Goal: Transaction & Acquisition: Purchase product/service

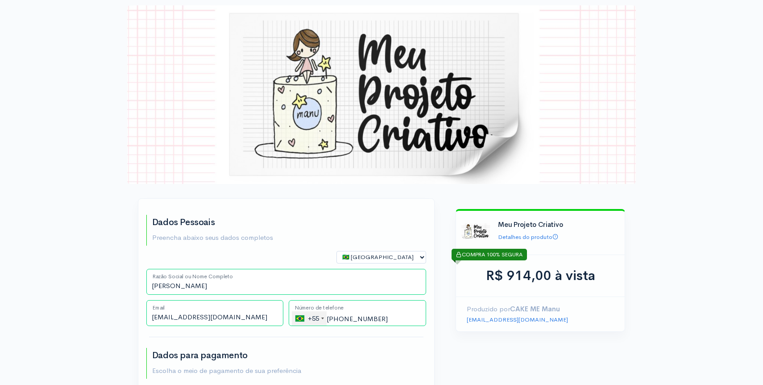
select select "RJ"
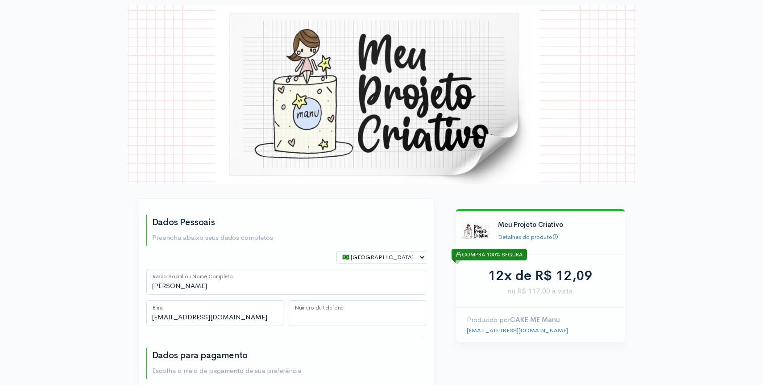
type input "(21) 99252-9729"
type input "21 99252-9729"
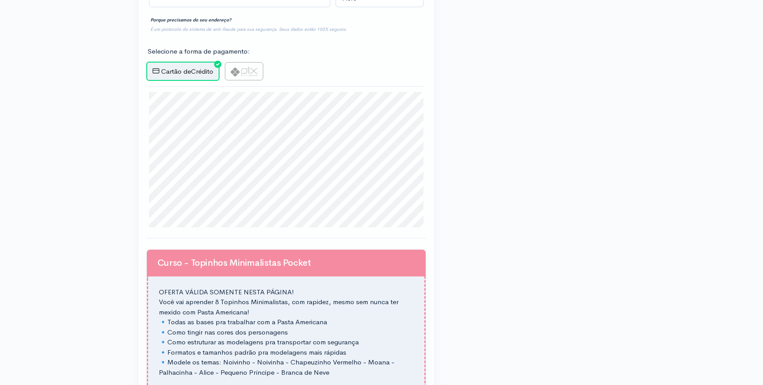
scroll to position [438, 0]
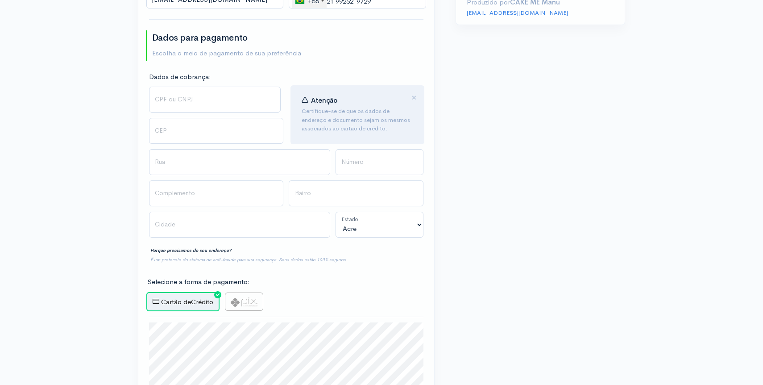
scroll to position [319, 0]
click at [192, 100] on input "CPF ou CNPJ" at bounding box center [215, 98] width 132 height 26
type input "034.249.177-61"
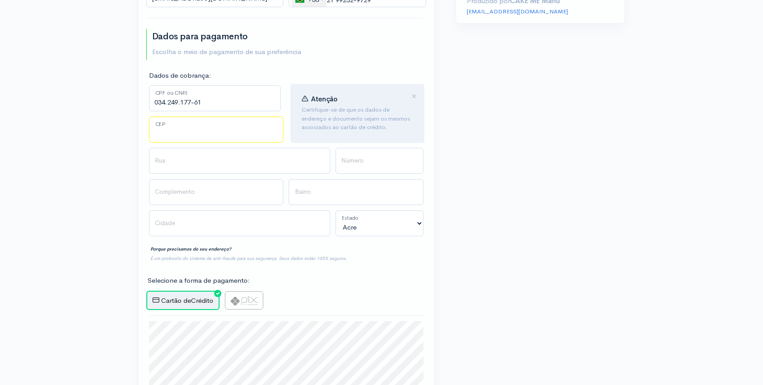
click at [189, 135] on input "CEP" at bounding box center [216, 129] width 135 height 26
type input "22775045"
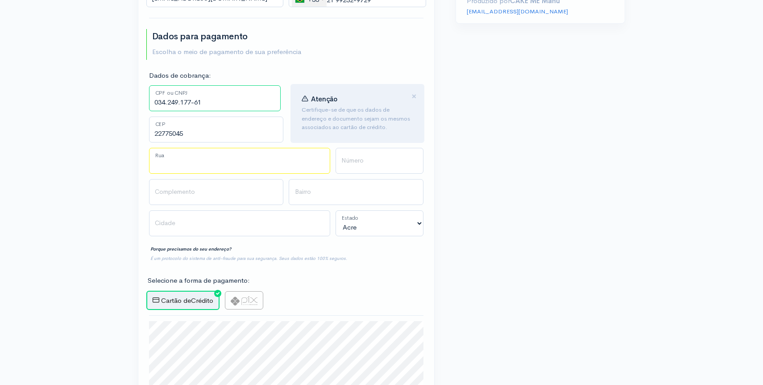
click at [182, 170] on input "Rua" at bounding box center [239, 161] width 181 height 26
type input "Rua [PERSON_NAME]"
type input "Jacarepaguá"
type input "[GEOGRAPHIC_DATA]"
select select "RJ"
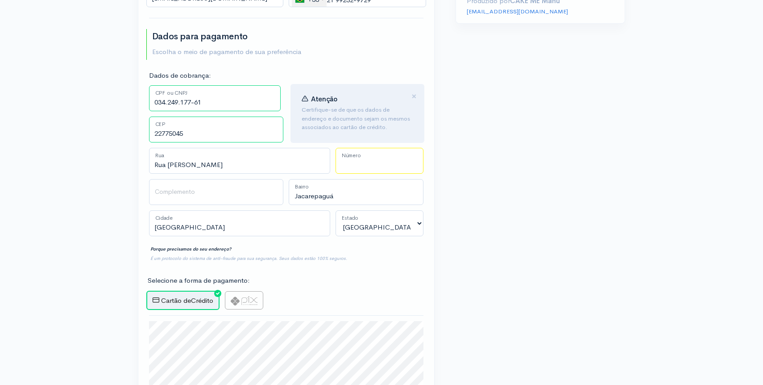
click at [370, 166] on input "Número" at bounding box center [380, 161] width 88 height 26
type input "100"
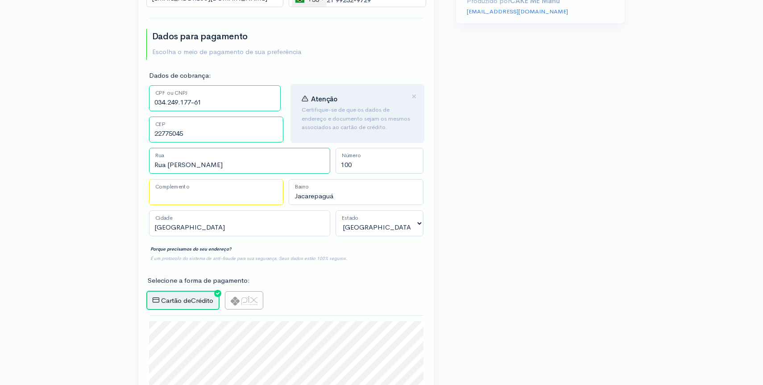
click at [224, 195] on input "Complemento" at bounding box center [216, 192] width 135 height 26
type input "Bl 02 Ap 403"
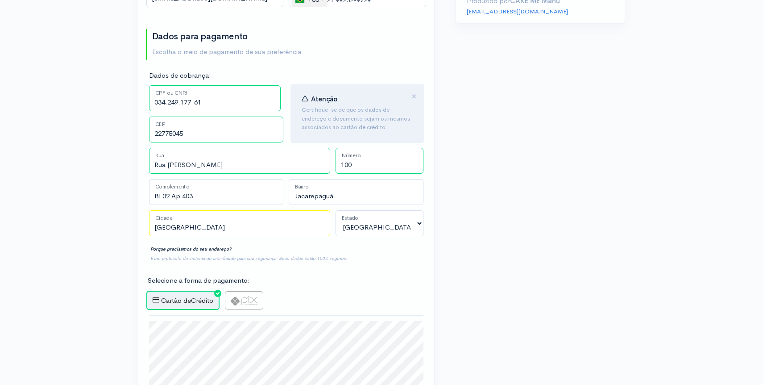
click at [236, 235] on input "[GEOGRAPHIC_DATA]" at bounding box center [239, 223] width 181 height 26
click at [246, 301] on img at bounding box center [244, 300] width 27 height 9
click at [231, 297] on input "radio" at bounding box center [228, 294] width 6 height 6
radio input "true"
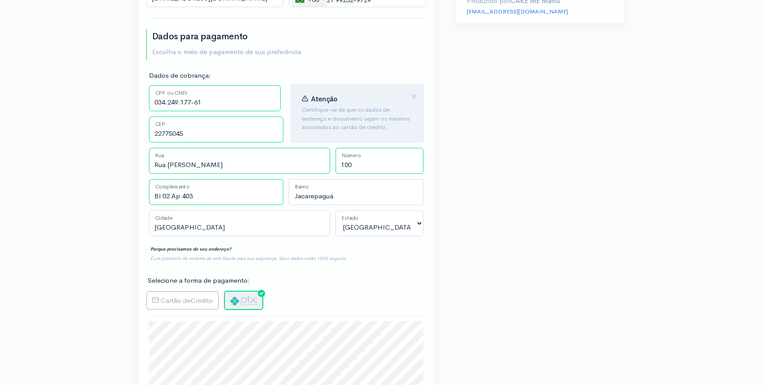
type input "Gerar PIX"
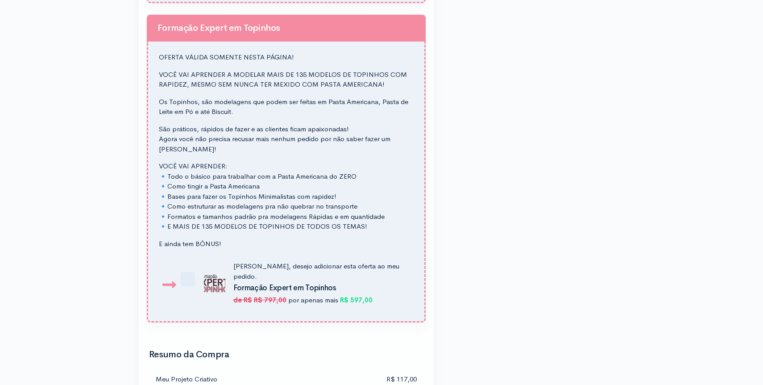
scroll to position [924, 0]
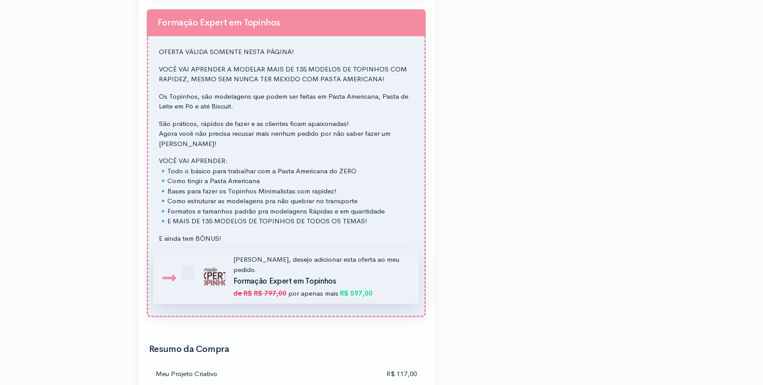
click at [199, 261] on label "[PERSON_NAME], desejo adicionar esta oferta ao meu pedido. Formação Expert em […" at bounding box center [304, 276] width 210 height 44
click at [190, 261] on input "[PERSON_NAME], desejo adicionar esta oferta ao meu pedido. Formação Expert em […" at bounding box center [193, 260] width 6 height 6
checkbox input "true"
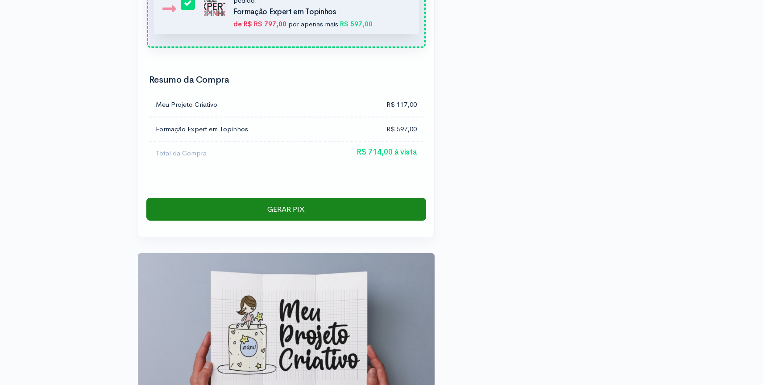
scroll to position [1195, 0]
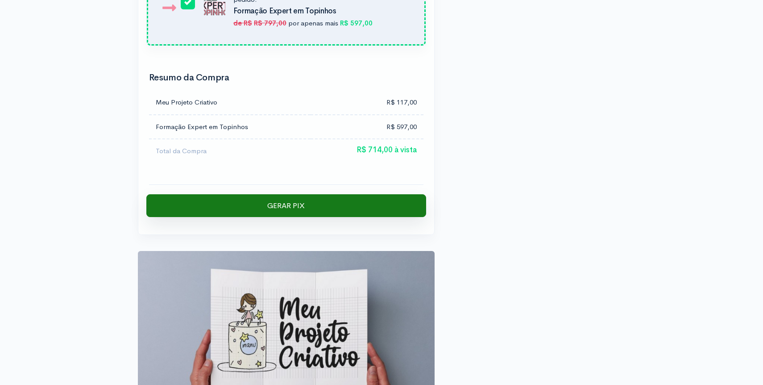
click at [307, 194] on input "Gerar PIX" at bounding box center [286, 205] width 280 height 23
